Goal: Find specific page/section: Find specific page/section

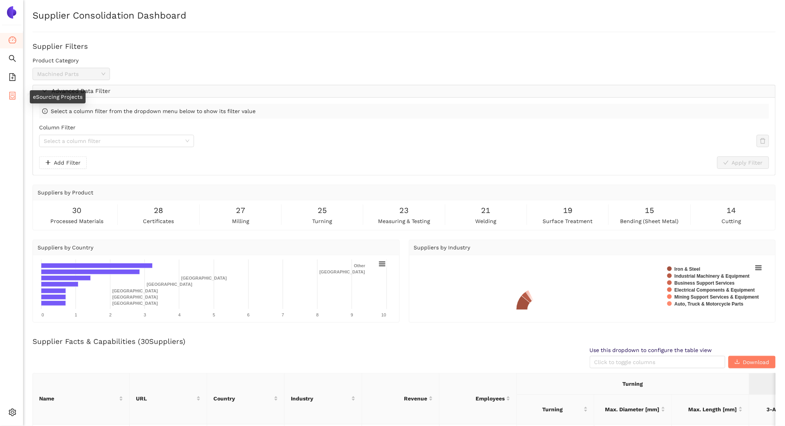
click at [9, 89] on li "eSourcing Projects" at bounding box center [11, 96] width 23 height 15
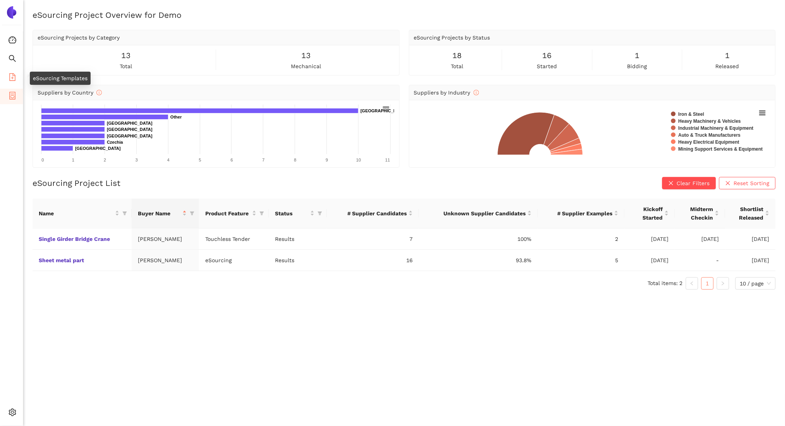
click at [8, 70] on li "eSourcing Templates" at bounding box center [11, 77] width 23 height 15
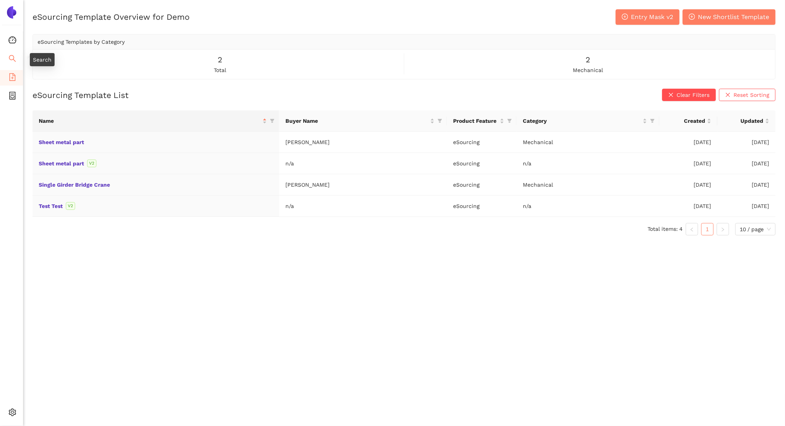
click at [9, 61] on icon "search" at bounding box center [13, 59] width 8 height 8
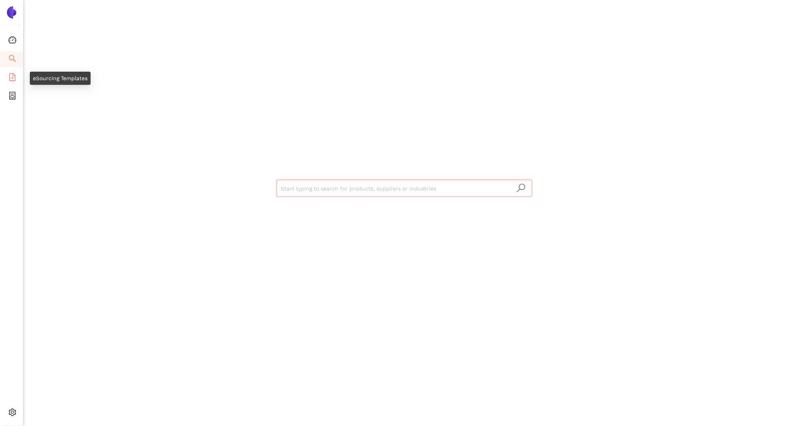
click at [16, 76] on li "eSourcing Templates" at bounding box center [11, 77] width 23 height 15
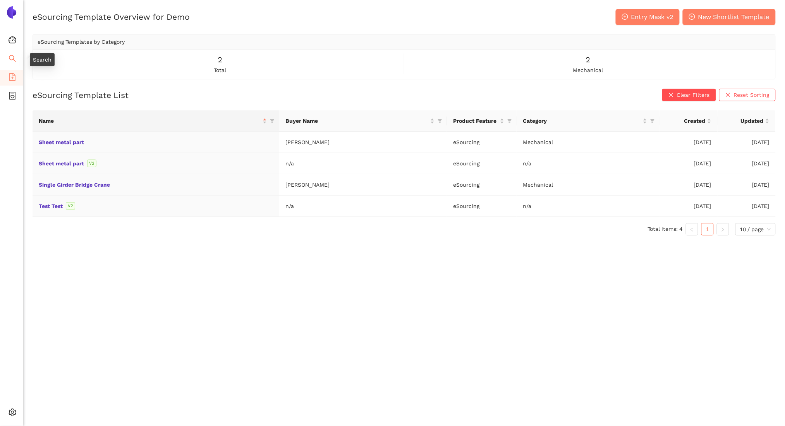
click at [14, 63] on span "search" at bounding box center [13, 59] width 8 height 15
